Goal: Download file/media

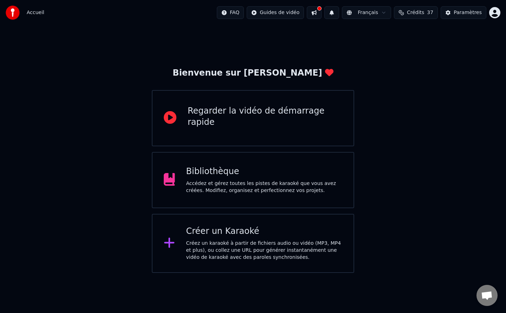
click at [212, 175] on div "Bibliothèque" at bounding box center [264, 171] width 156 height 11
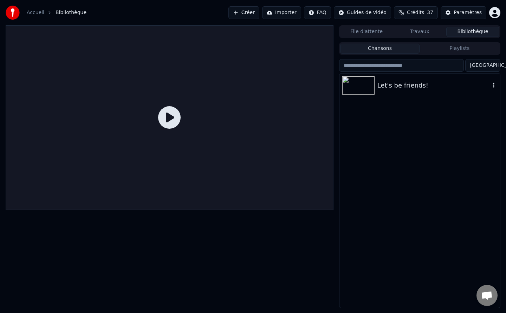
click at [370, 83] on img at bounding box center [358, 85] width 32 height 18
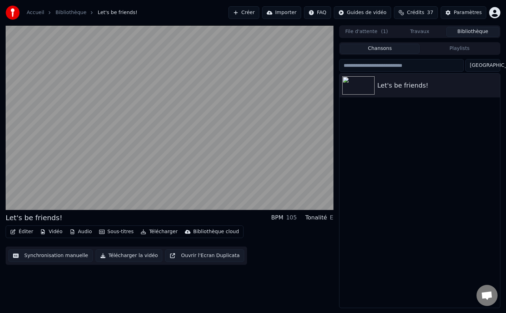
click at [126, 254] on button "Télécharger la vidéo" at bounding box center [129, 255] width 67 height 13
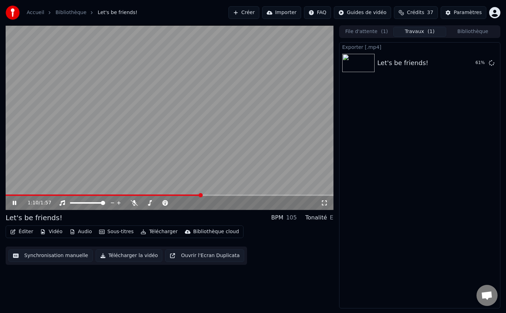
click at [15, 201] on icon at bounding box center [15, 203] width 4 height 4
click at [474, 64] on button "Afficher" at bounding box center [470, 63] width 31 height 13
